Goal: Information Seeking & Learning: Check status

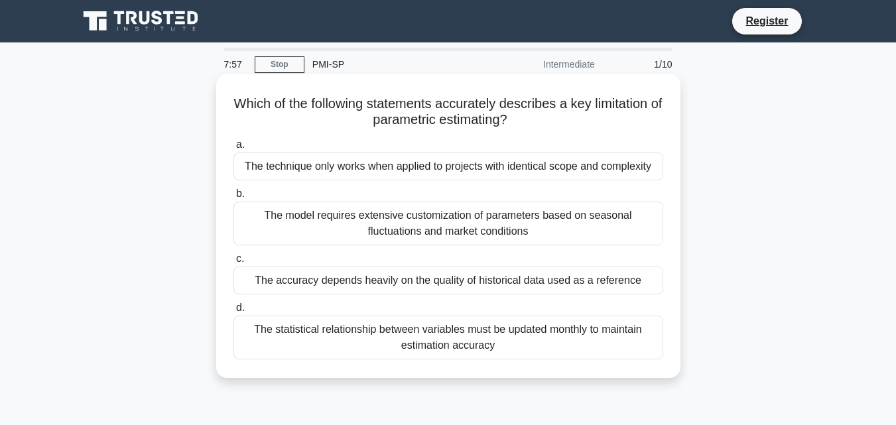
click at [317, 286] on div "The accuracy depends heavily on the quality of historical data used as a refere…" at bounding box center [448, 281] width 430 height 28
click at [233, 263] on input "c. The accuracy depends heavily on the quality of historical data used as a ref…" at bounding box center [233, 259] width 0 height 9
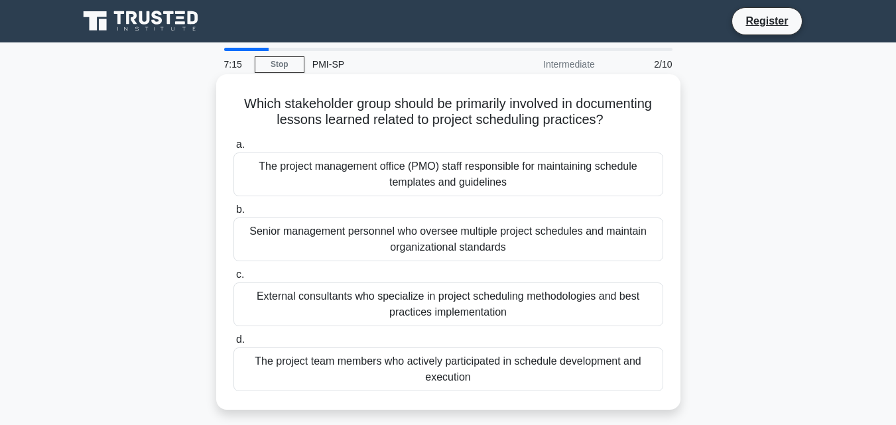
click at [508, 369] on div "The project team members who actively participated in schedule development and …" at bounding box center [448, 369] width 430 height 44
click at [233, 344] on input "d. The project team members who actively participated in schedule development a…" at bounding box center [233, 340] width 0 height 9
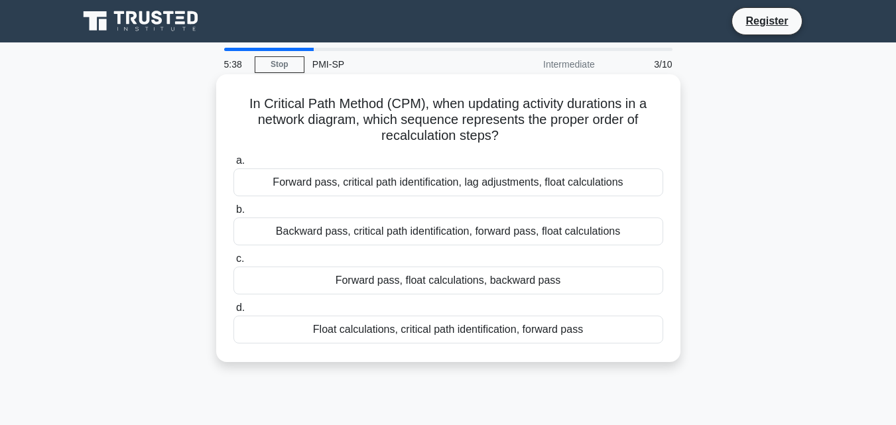
click at [458, 185] on div "Forward pass, critical path identification, lag adjustments, float calculations" at bounding box center [448, 182] width 430 height 28
click at [233, 165] on input "a. Forward pass, critical path identification, lag adjustments, float calculati…" at bounding box center [233, 160] width 0 height 9
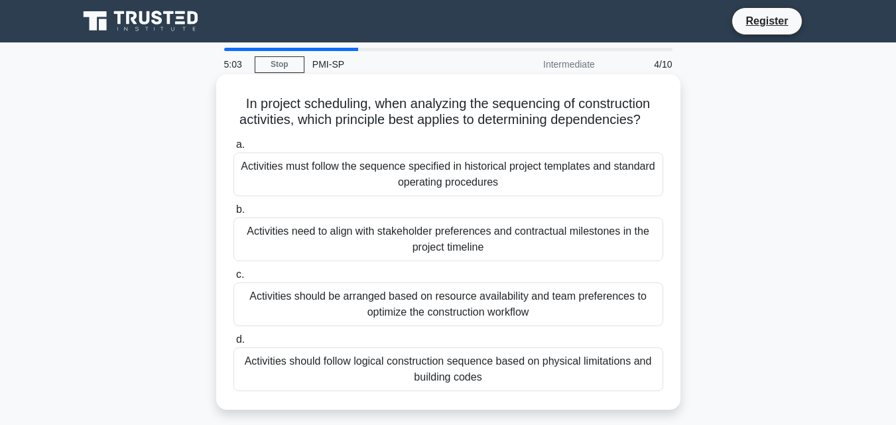
click at [491, 361] on div "Activities should follow logical construction sequence based on physical limita…" at bounding box center [448, 369] width 430 height 44
click at [233, 344] on input "d. Activities should follow logical construction sequence based on physical lim…" at bounding box center [233, 340] width 0 height 9
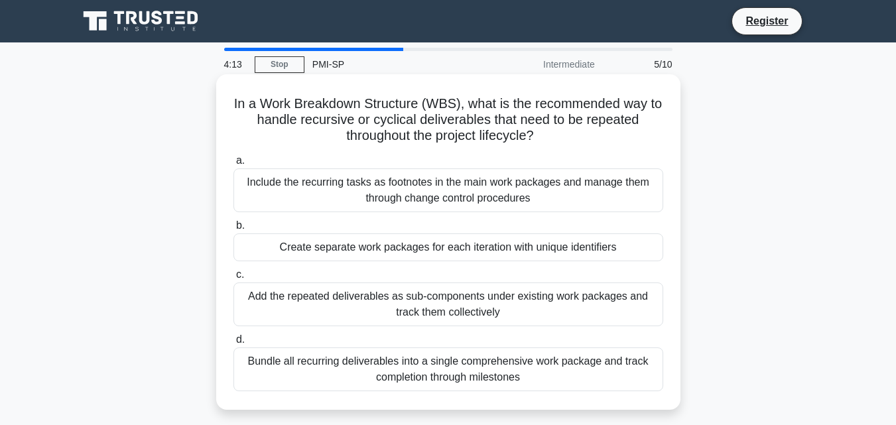
click at [357, 253] on div "Create separate work packages for each iteration with unique identifiers" at bounding box center [448, 247] width 430 height 28
click at [233, 230] on input "b. Create separate work packages for each iteration with unique identifiers" at bounding box center [233, 225] width 0 height 9
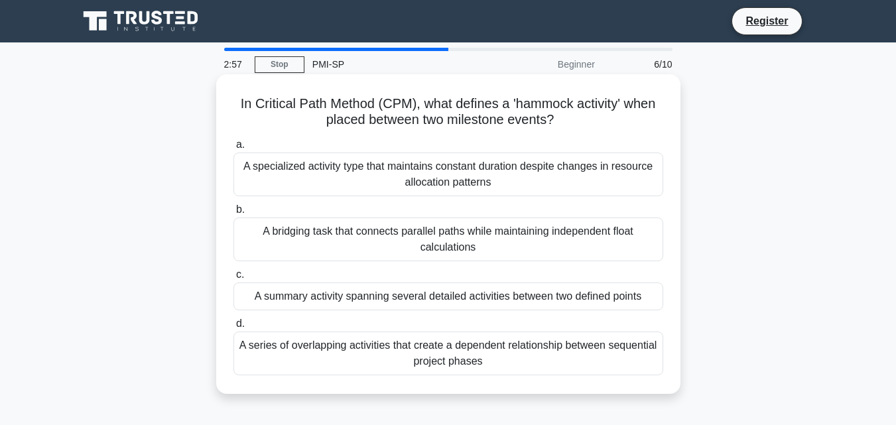
click at [458, 300] on div "A summary activity spanning several detailed activities between two defined poi…" at bounding box center [448, 296] width 430 height 28
click at [233, 279] on input "c. A summary activity spanning several detailed activities between two defined …" at bounding box center [233, 275] width 0 height 9
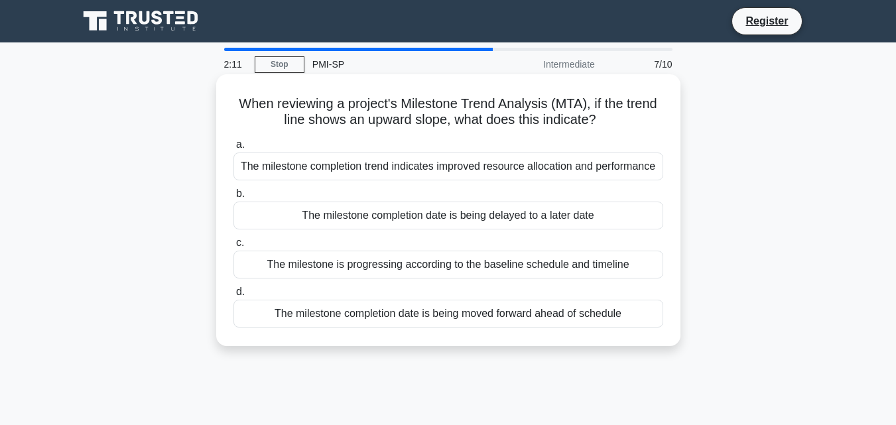
click at [468, 270] on div "The milestone is progressing according to the baseline schedule and timeline" at bounding box center [448, 265] width 430 height 28
click at [233, 247] on input "c. The milestone is progressing according to the baseline schedule and timeline" at bounding box center [233, 243] width 0 height 9
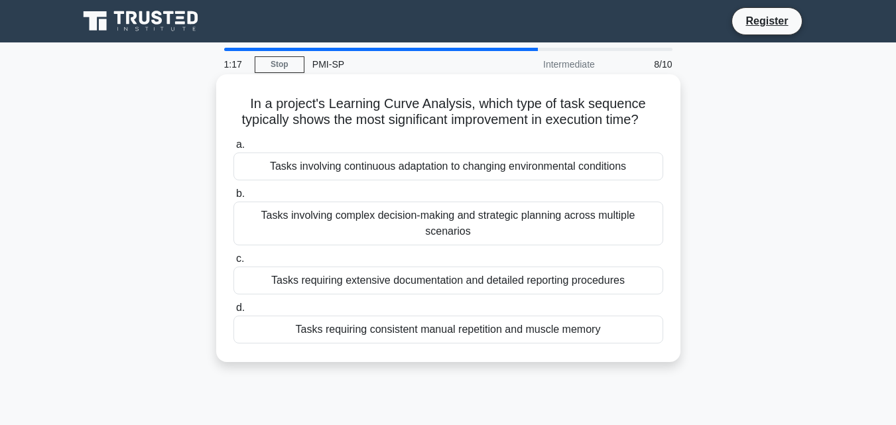
click at [478, 334] on div "Tasks requiring consistent manual repetition and muscle memory" at bounding box center [448, 330] width 430 height 28
click at [233, 312] on input "d. Tasks requiring consistent manual repetition and muscle memory" at bounding box center [233, 308] width 0 height 9
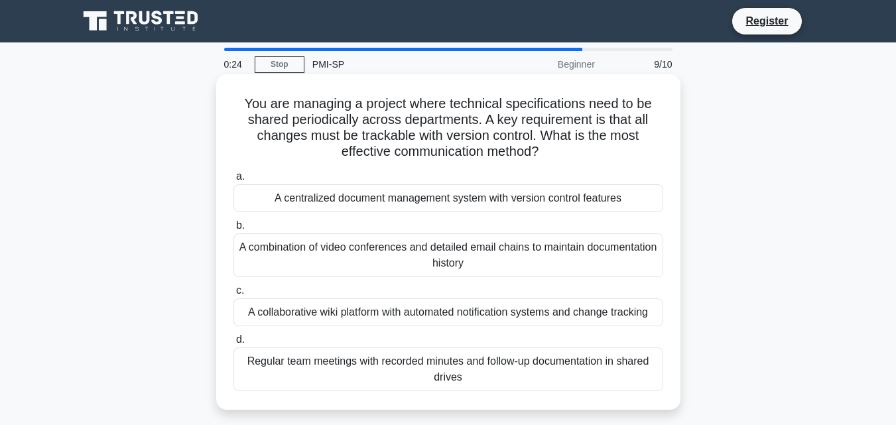
click at [393, 197] on div "A centralized document management system with version control features" at bounding box center [448, 198] width 430 height 28
click at [233, 181] on input "a. A centralized document management system with version control features" at bounding box center [233, 176] width 0 height 9
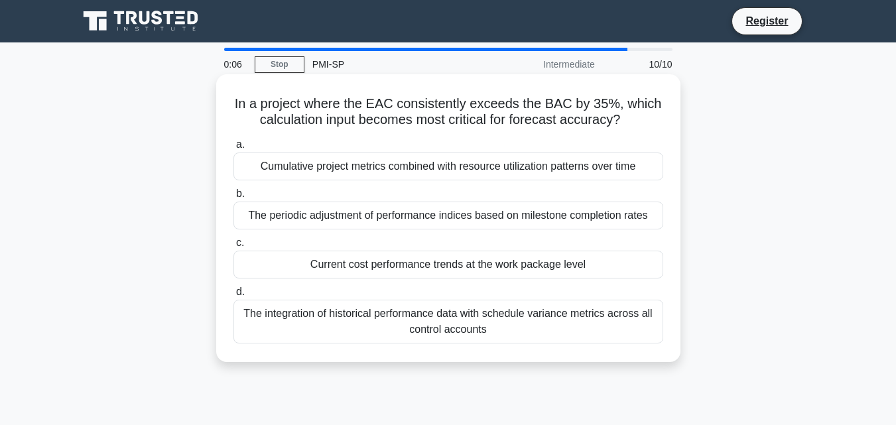
click at [371, 265] on div "Current cost performance trends at the work package level" at bounding box center [448, 265] width 430 height 28
click at [233, 247] on input "c. Current cost performance trends at the work package level" at bounding box center [233, 243] width 0 height 9
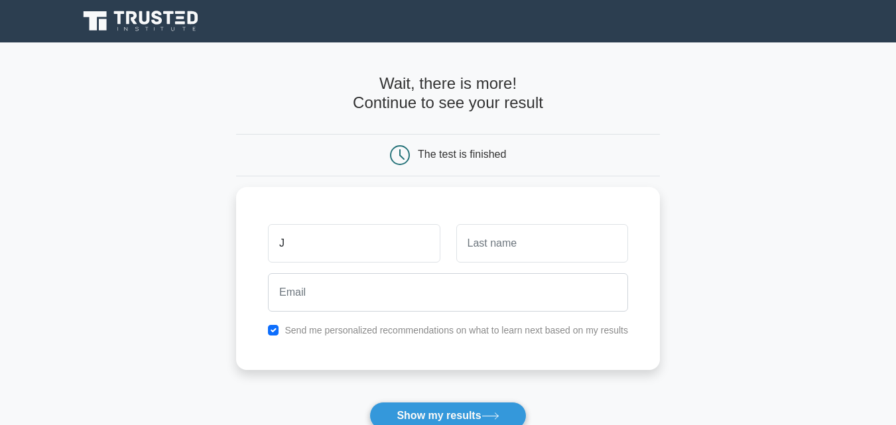
type input "Jacob"
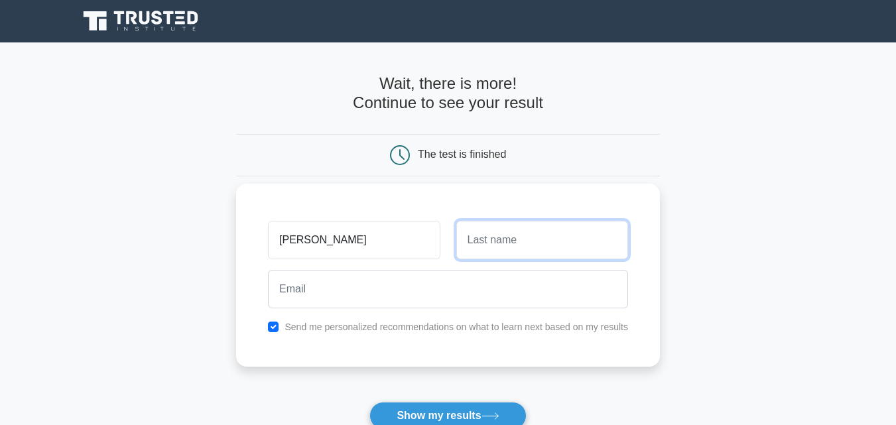
click at [473, 235] on input "text" at bounding box center [542, 240] width 172 height 38
type input "Eyeregba"
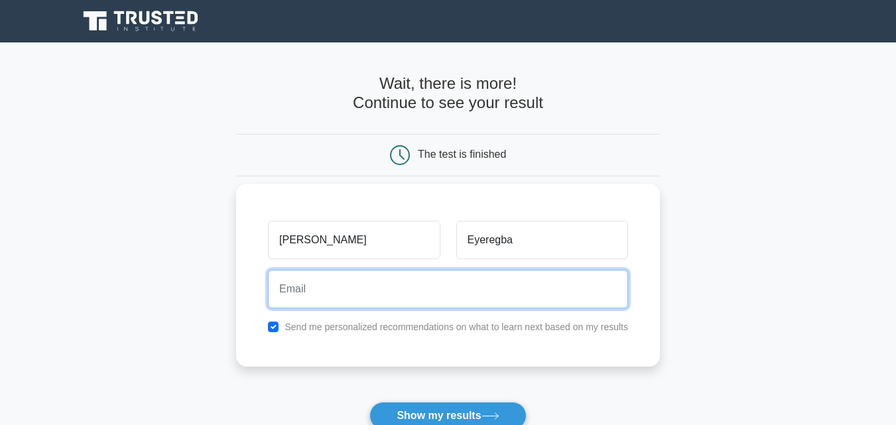
click at [509, 284] on input "email" at bounding box center [448, 289] width 360 height 38
type input "eyeregbastephen@gmail.com"
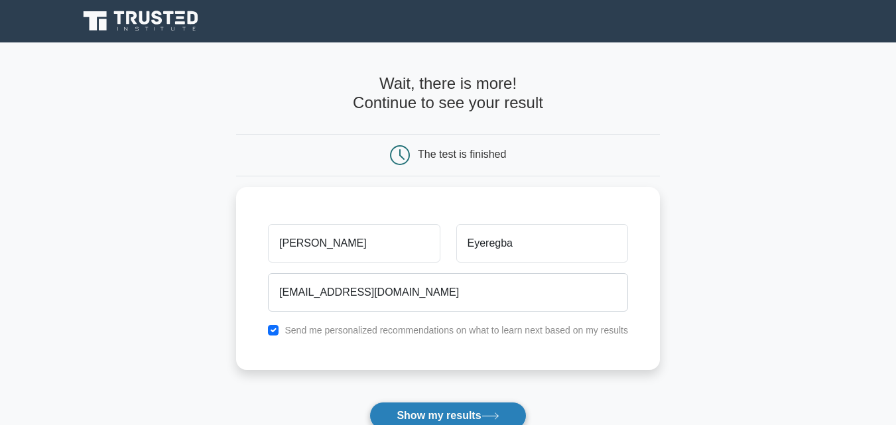
click at [467, 410] on button "Show my results" at bounding box center [447, 416] width 156 height 28
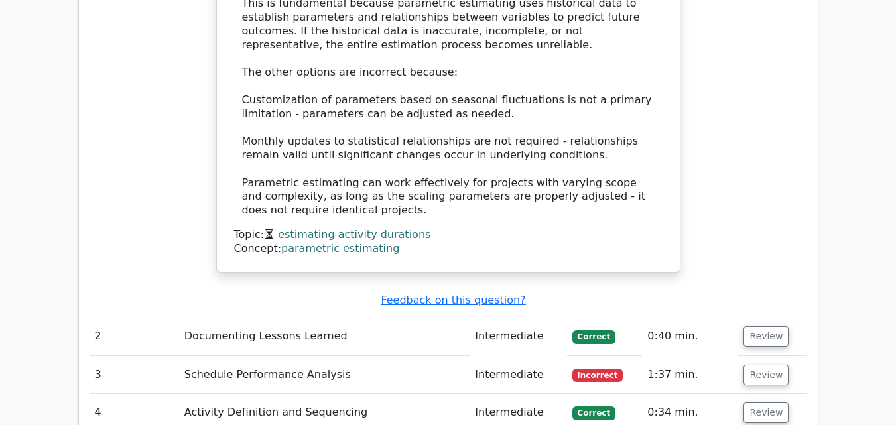
scroll to position [1658, 0]
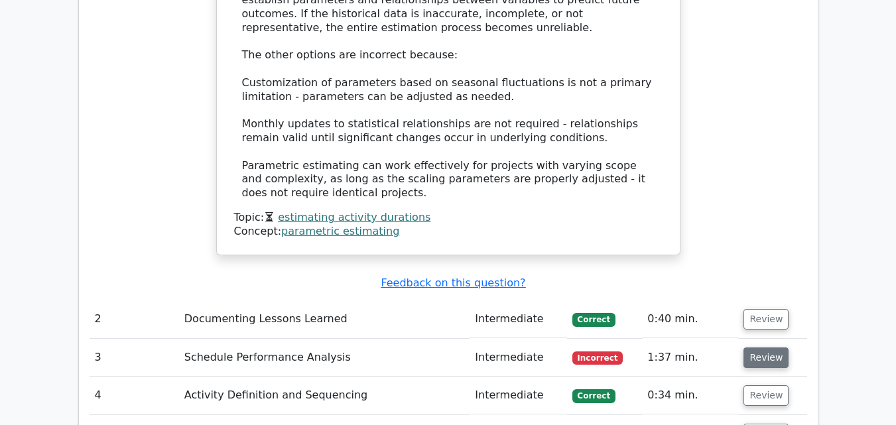
click at [760, 347] on button "Review" at bounding box center [765, 357] width 45 height 21
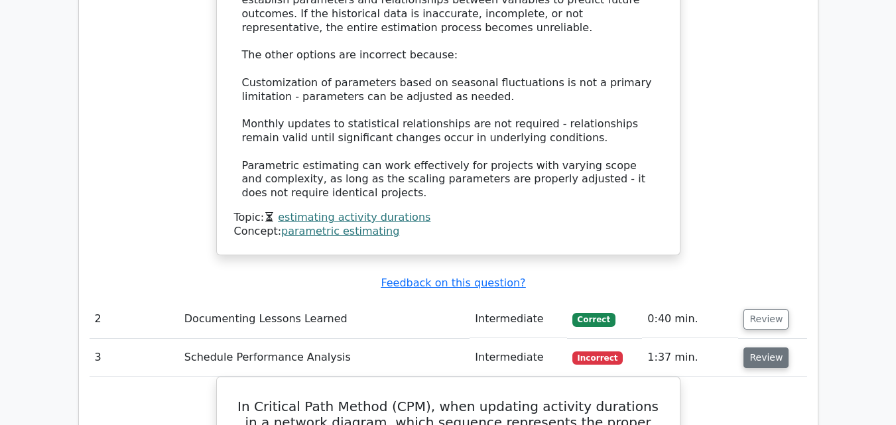
click at [764, 347] on button "Review" at bounding box center [765, 357] width 45 height 21
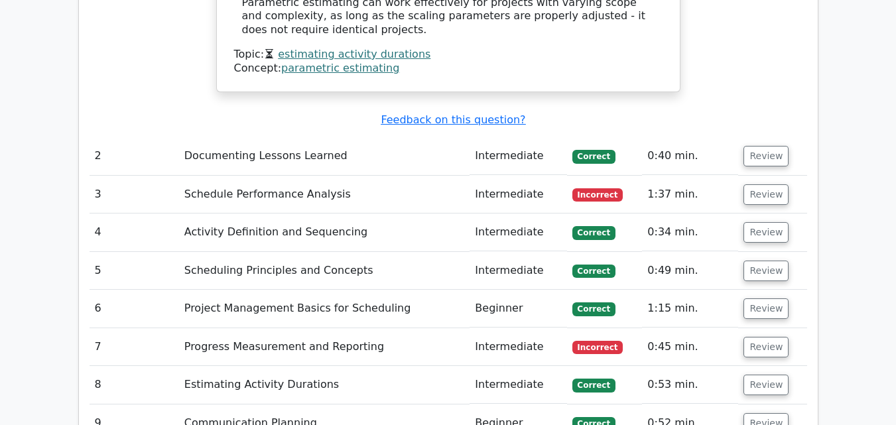
scroll to position [1830, 0]
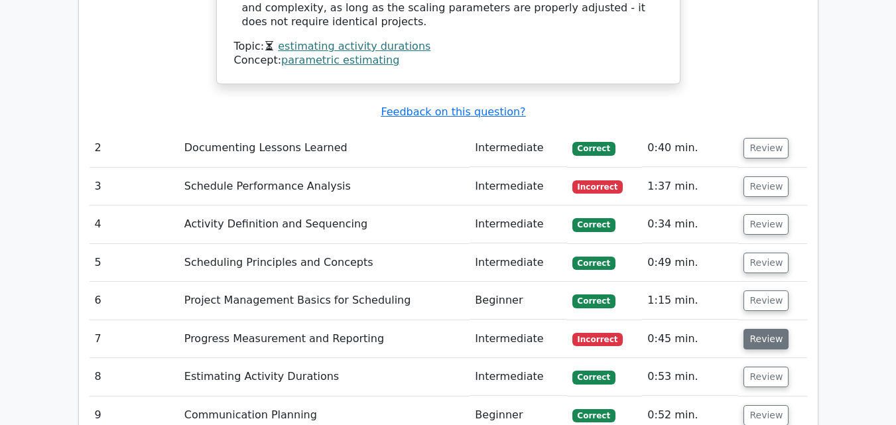
click at [771, 329] on button "Review" at bounding box center [765, 339] width 45 height 21
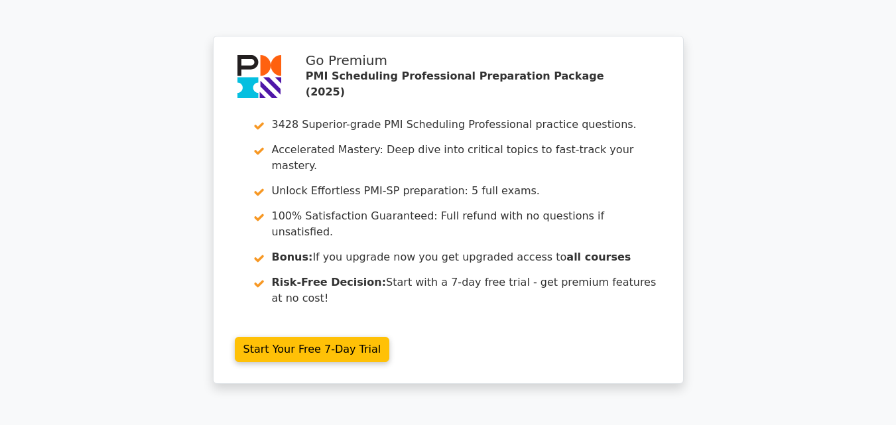
scroll to position [2981, 0]
